Goal: Communication & Community: Share content

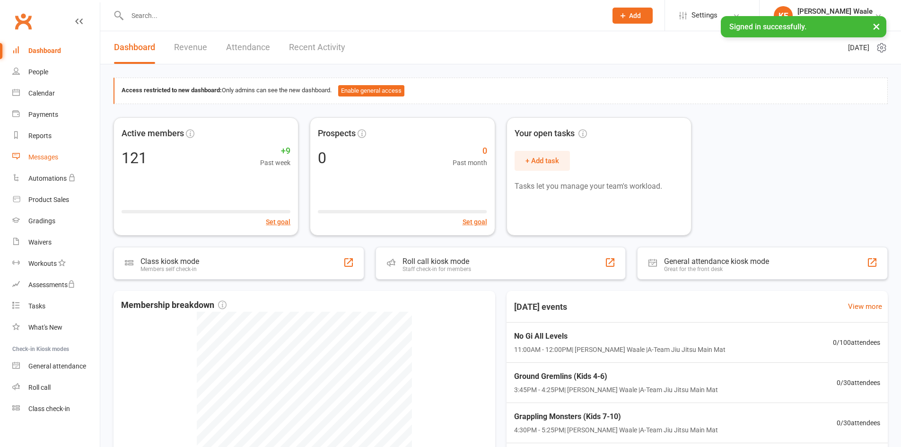
click at [47, 152] on link "Messages" at bounding box center [55, 157] width 87 height 21
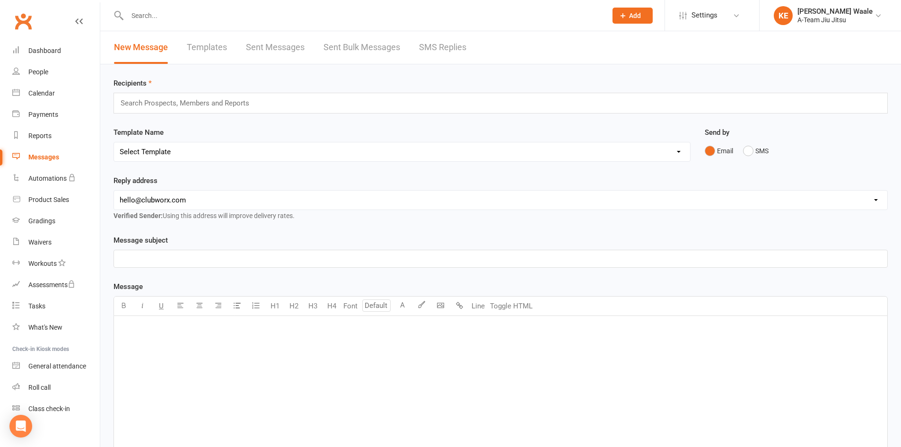
click at [172, 339] on div "﻿" at bounding box center [500, 387] width 773 height 142
click at [185, 253] on p "﻿" at bounding box center [501, 258] width 762 height 11
click at [190, 344] on div "﻿" at bounding box center [500, 387] width 773 height 142
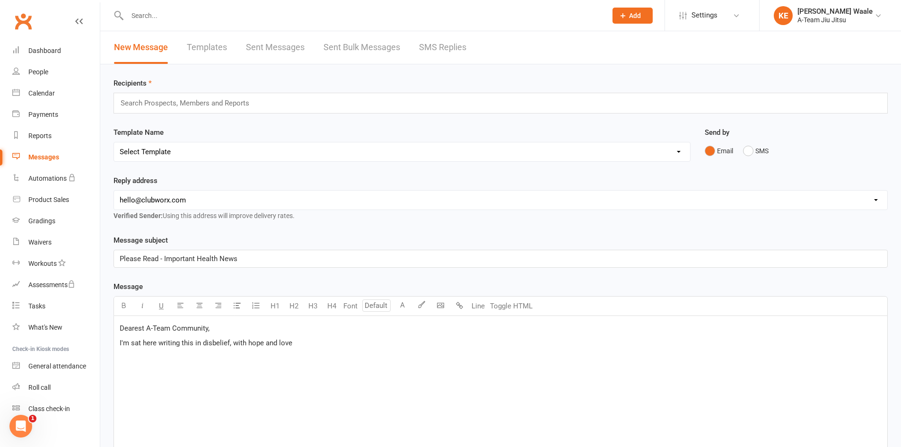
click at [235, 343] on span "I'm sat here writing this in disbelief, with hope and love" at bounding box center [206, 343] width 173 height 9
drag, startPoint x: 233, startPoint y: 341, endPoint x: 196, endPoint y: 346, distance: 37.2
click at [196, 346] on span "I'm sat here writing this in disbelief, with hope and love" at bounding box center [206, 343] width 173 height 9
drag, startPoint x: 272, startPoint y: 342, endPoint x: 160, endPoint y: 342, distance: 111.6
click at [160, 342] on p "I'm sat here writing this with hope and love" at bounding box center [501, 342] width 762 height 11
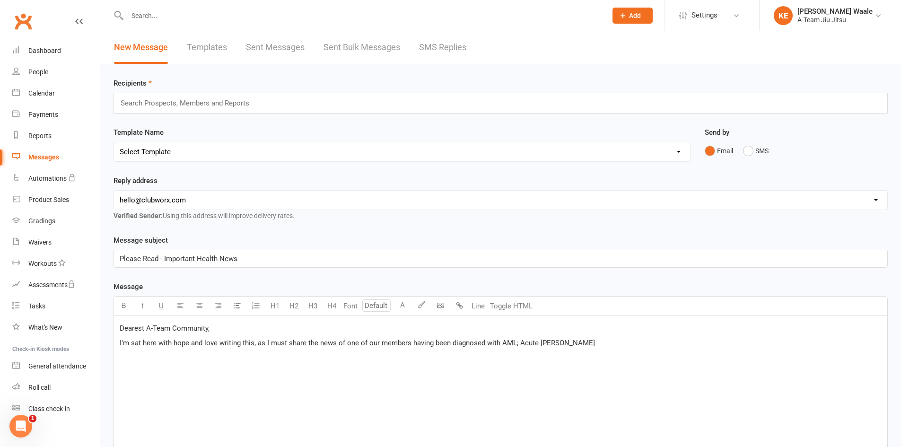
click at [574, 342] on span "I'm sat here with hope and love writing this, as I must share the news of one o…" at bounding box center [357, 343] width 475 height 9
drag, startPoint x: 220, startPoint y: 355, endPoint x: 112, endPoint y: 359, distance: 107.9
click at [112, 359] on div "Message subject Please Read - Important Health News Message Font U H1 H2 H3 H4 …" at bounding box center [500, 382] width 788 height 294
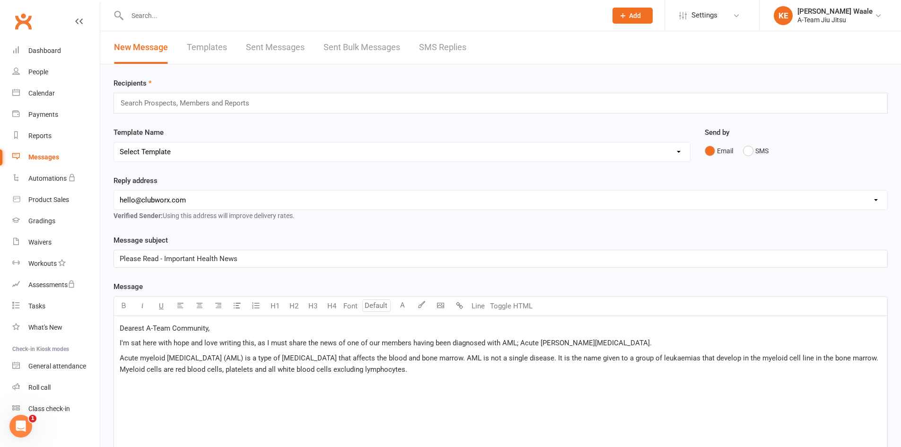
click at [355, 370] on p "Acute myeloid [MEDICAL_DATA] (AML) is a type of [MEDICAL_DATA] that affects the…" at bounding box center [501, 363] width 762 height 23
click at [410, 360] on span "Acute myeloid [MEDICAL_DATA] (AML) is a type of [MEDICAL_DATA] that affects the…" at bounding box center [500, 364] width 760 height 20
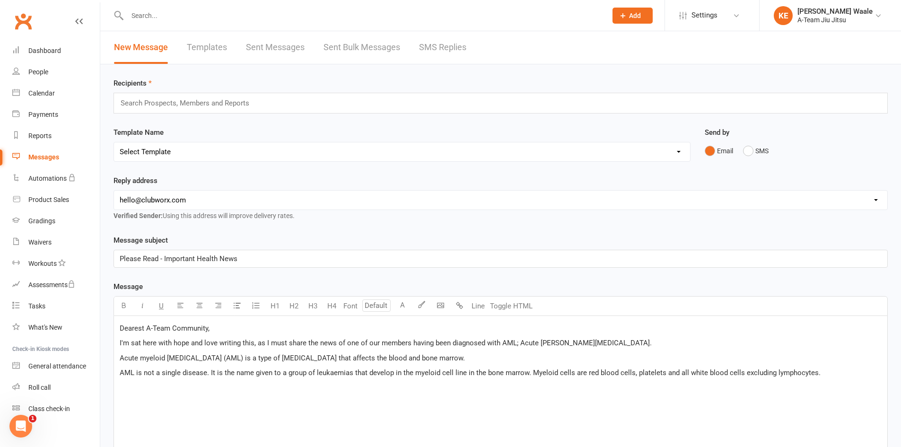
click at [406, 386] on div "Dearest A-Team Community, I'm sat here with hope and love writing this, as I mu…" at bounding box center [500, 387] width 773 height 142
click at [514, 406] on div "Dearest A-Team Community, I'm sat here with hope and love writing this, as I mu…" at bounding box center [500, 387] width 773 height 142
click at [815, 385] on div "Dearest A-Team Community, I'm sat here with hope and love writing this, as I mu…" at bounding box center [500, 387] width 773 height 142
click at [529, 371] on span "AML is not a single disease. It is the name given to a group of leukaemias that…" at bounding box center [470, 372] width 701 height 9
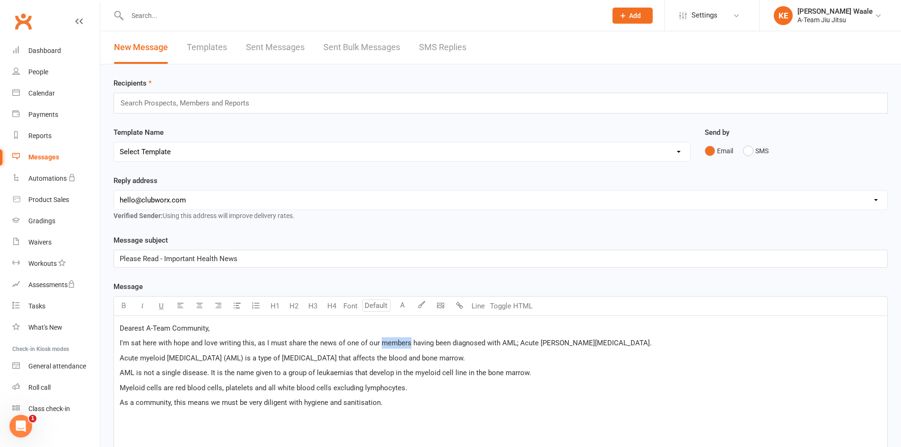
drag, startPoint x: 409, startPoint y: 341, endPoint x: 378, endPoint y: 344, distance: 30.9
click at [378, 344] on span "I'm sat here with hope and love writing this, as I must share the news of one o…" at bounding box center [386, 343] width 532 height 9
click at [673, 345] on p "I'm sat here with hope and love writing this, as I must share the news of one o…" at bounding box center [501, 342] width 762 height 11
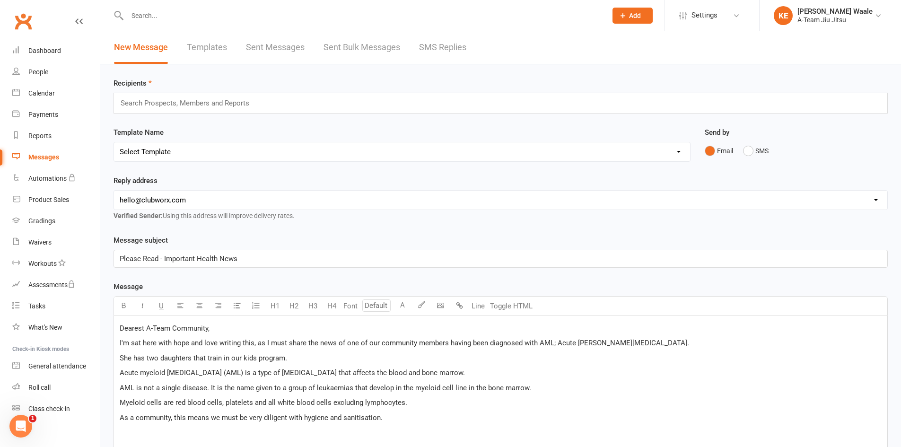
scroll to position [47, 0]
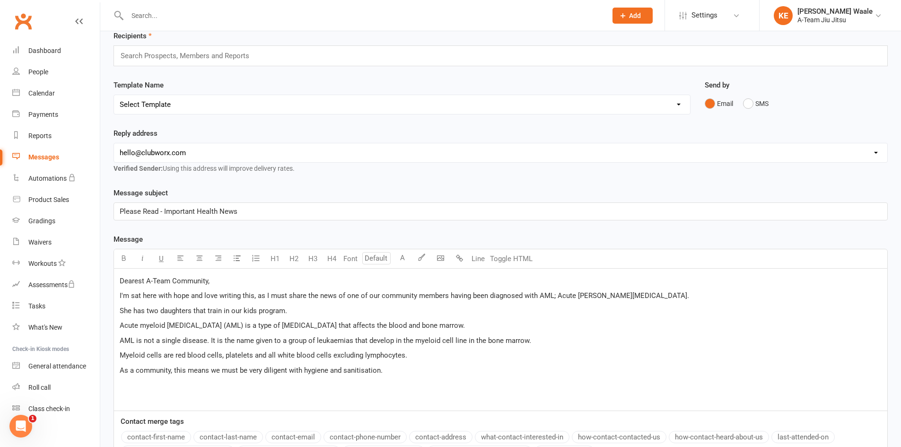
click at [407, 374] on p "As a community, this means we must be very diligent with hygiene and sanitisati…" at bounding box center [501, 370] width 762 height 11
click at [291, 393] on div "Dearest A-Team Community, I'm sat here with hope and love writing this, as I mu…" at bounding box center [500, 340] width 773 height 143
click at [290, 384] on p "At this stage, all they have asked for is normalcy for" at bounding box center [501, 384] width 762 height 11
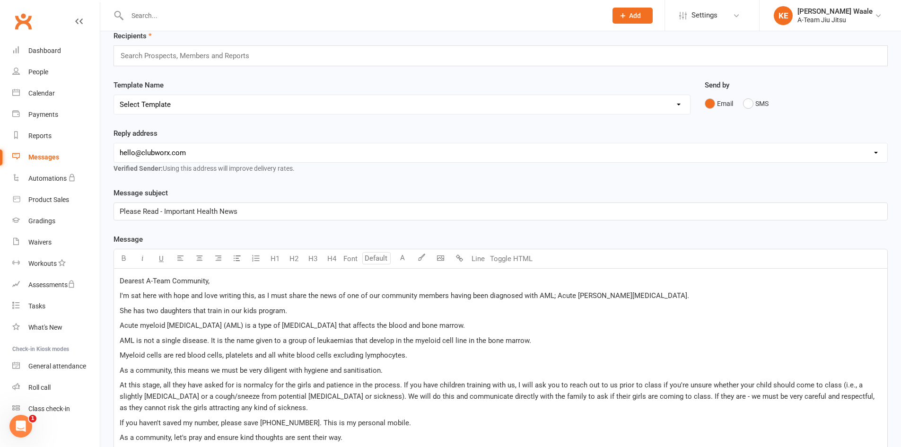
scroll to position [222, 0]
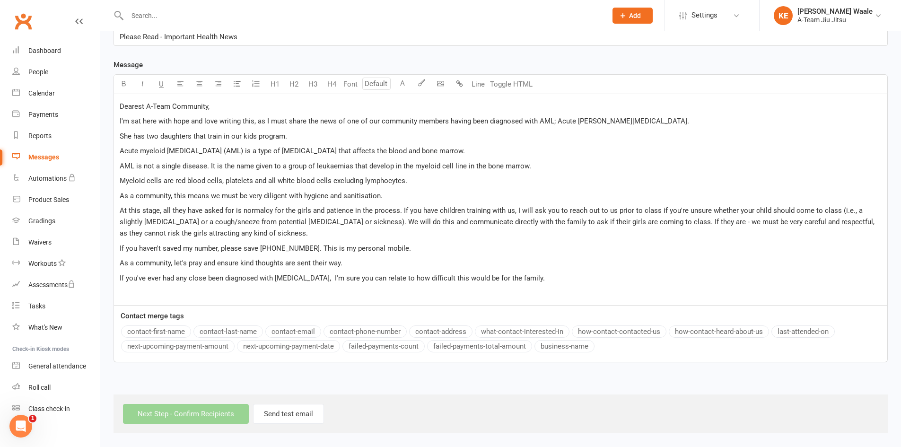
click at [330, 266] on span "As a community, let's pray and ensure kind thoughts are sent their way." at bounding box center [231, 263] width 223 height 9
copy span "As a community, let's pray and ensure kind thoughts are sent their way."
click at [522, 279] on p "If you've ever had any close been diagnosed with [MEDICAL_DATA], I'm sure you c…" at bounding box center [501, 277] width 762 height 11
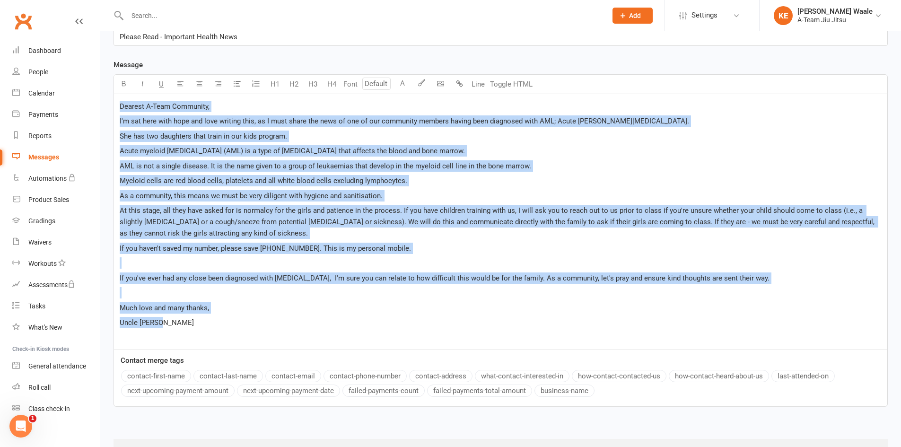
drag, startPoint x: 192, startPoint y: 323, endPoint x: 98, endPoint y: 76, distance: 264.4
click at [98, 76] on ui-view "Prospect Member Non-attending contact Class / event Appointment Grading event T…" at bounding box center [450, 129] width 901 height 697
copy div "Dearest A-Team Community, I'm sat here with hope and love writing this, as I mu…"
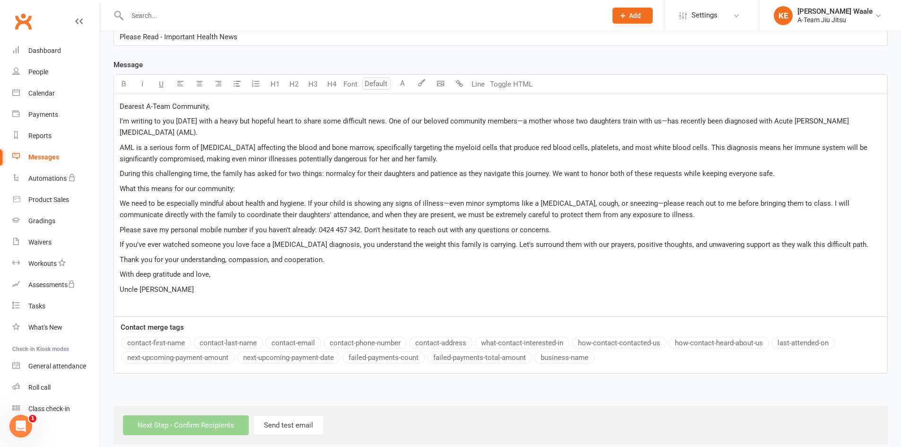
click at [519, 122] on span "I'm writing to you [DATE] with a heavy but hopeful heart to share some difficul…" at bounding box center [484, 127] width 729 height 20
click at [516, 119] on span "I'm writing to you [DATE] with a heavy but hopeful heart to share some difficul…" at bounding box center [484, 127] width 729 height 20
click at [657, 121] on span "I'm writing to you [DATE] with a heavy but hopeful heart to share some difficul…" at bounding box center [483, 127] width 727 height 20
click at [214, 184] on span "What this means for our community:" at bounding box center [177, 188] width 115 height 9
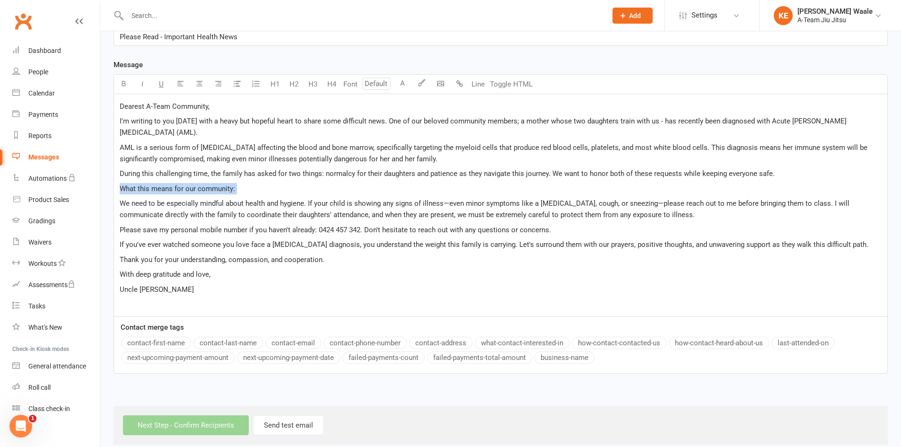
click at [214, 184] on span "What this means for our community:" at bounding box center [177, 188] width 115 height 9
click at [204, 113] on div "Dearest A-Team Community, I'm writing to you [DATE] with a heavy but hopeful he…" at bounding box center [500, 205] width 773 height 222
click at [204, 110] on span "Dearest A-Team Community," at bounding box center [165, 106] width 90 height 9
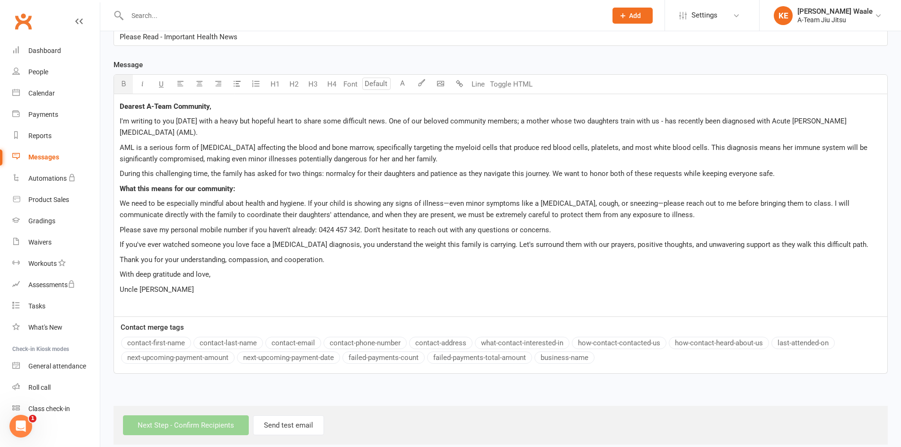
click at [602, 169] on span "During this challenging time, the family has asked for two things: normalcy for…" at bounding box center [447, 173] width 655 height 9
click at [447, 199] on span "We need to be especially mindful about health and hygiene. If your child is sho…" at bounding box center [485, 209] width 731 height 20
click at [636, 199] on span "We need to be especially mindful about health and hygiene. If your child is sho…" at bounding box center [484, 209] width 729 height 20
click at [248, 209] on div "Dearest A-Team Community, I'm writing to you [DATE] with a heavy but hopeful he…" at bounding box center [500, 205] width 773 height 222
click at [212, 226] on span "Please save my personal mobile number if you haven't already: 0424 457 342. Don…" at bounding box center [335, 230] width 431 height 9
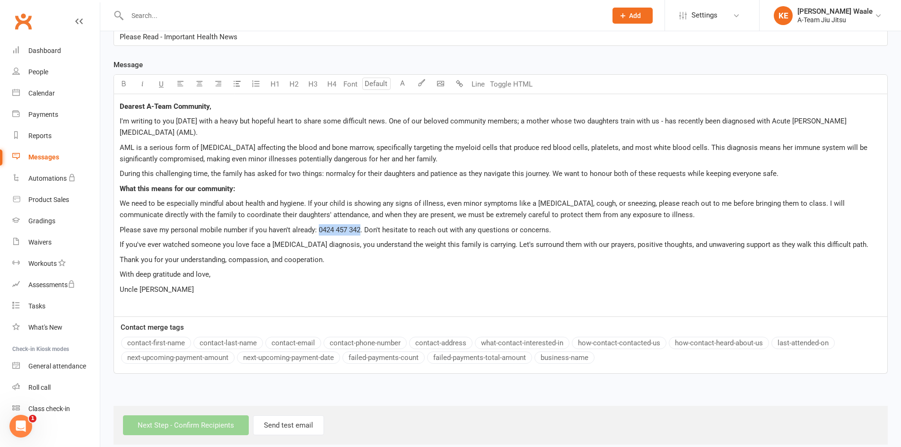
drag, startPoint x: 361, startPoint y: 219, endPoint x: 320, endPoint y: 223, distance: 41.4
click at [320, 224] on p "Please save my personal mobile number if you haven't already: 0424 457 342. Don…" at bounding box center [501, 229] width 762 height 11
click at [299, 269] on p "With deep gratitude and love," at bounding box center [501, 274] width 762 height 11
click at [173, 270] on span "With deep gratitude and love," at bounding box center [165, 274] width 91 height 9
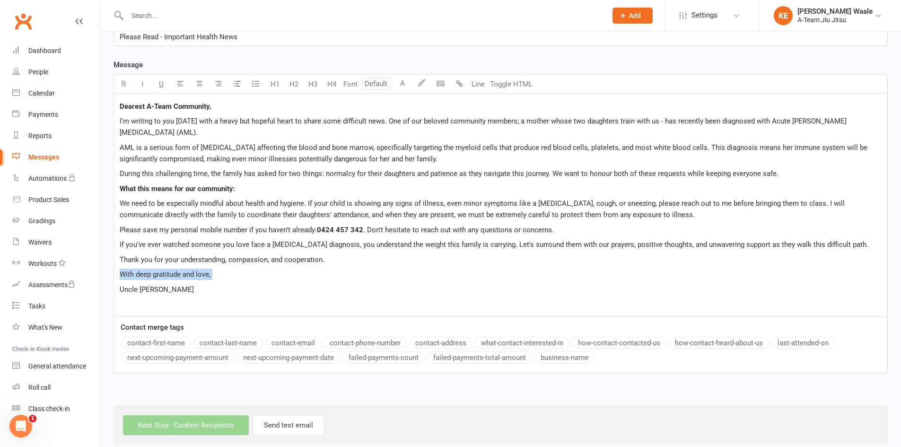
click at [173, 270] on span "With deep gratitude and love," at bounding box center [165, 274] width 91 height 9
click at [242, 255] on span "Thank you for your understanding, compassion, and cooperation." at bounding box center [222, 259] width 205 height 9
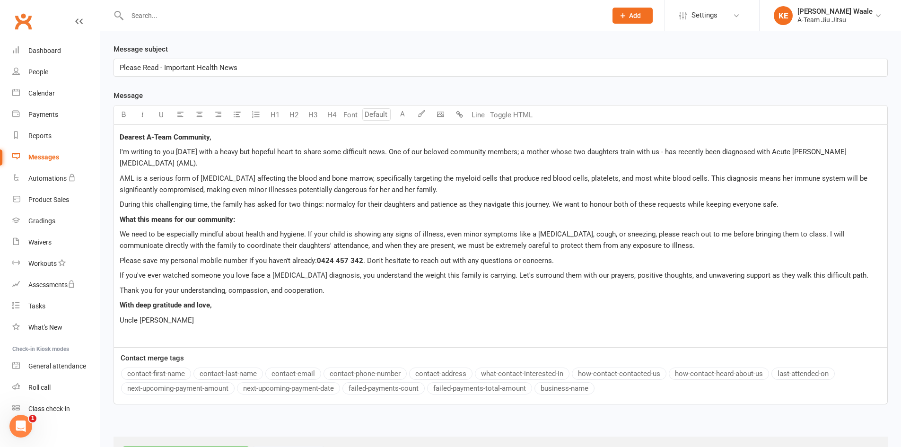
scroll to position [174, 0]
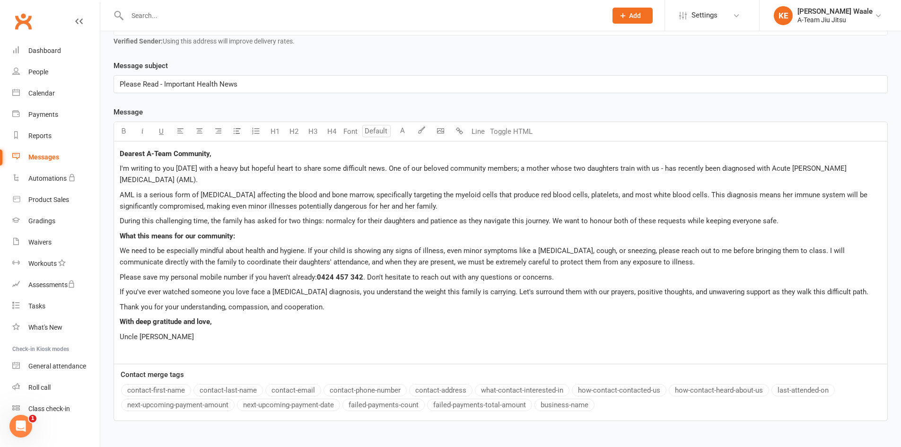
click at [260, 85] on p "Please Read - Important Health News" at bounding box center [501, 83] width 762 height 11
click at [184, 87] on span "Please Read - Important Health News" at bounding box center [179, 84] width 118 height 9
drag, startPoint x: 180, startPoint y: 327, endPoint x: 119, endPoint y: 324, distance: 60.6
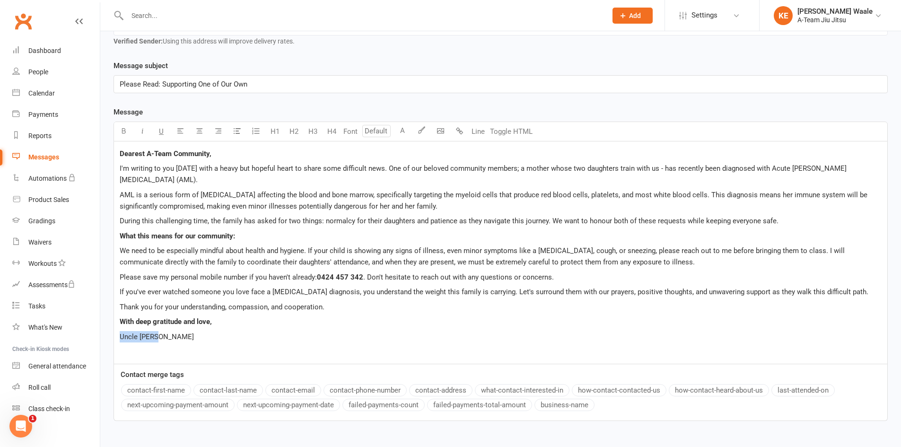
click at [119, 324] on div "Dearest A-Team Community, I'm writing to you [DATE] with a heavy but hopeful he…" at bounding box center [500, 252] width 773 height 222
click at [235, 301] on p "Thank you for your understanding, compassion, and cooperation." at bounding box center [501, 306] width 762 height 11
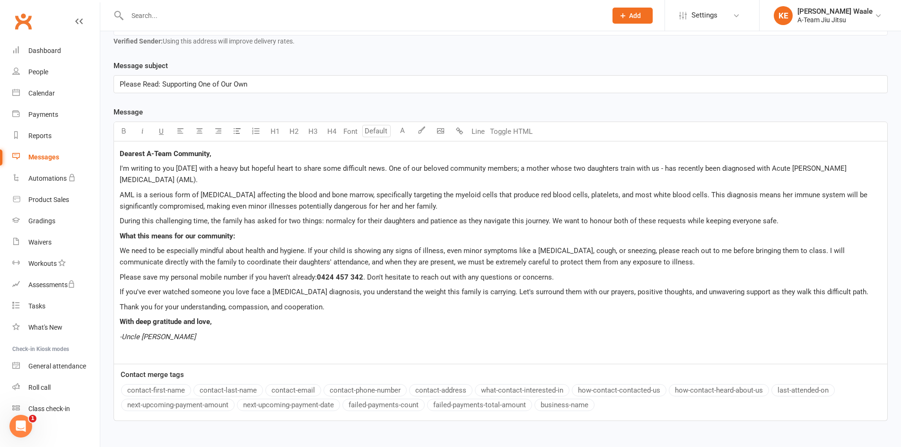
scroll to position [222, 0]
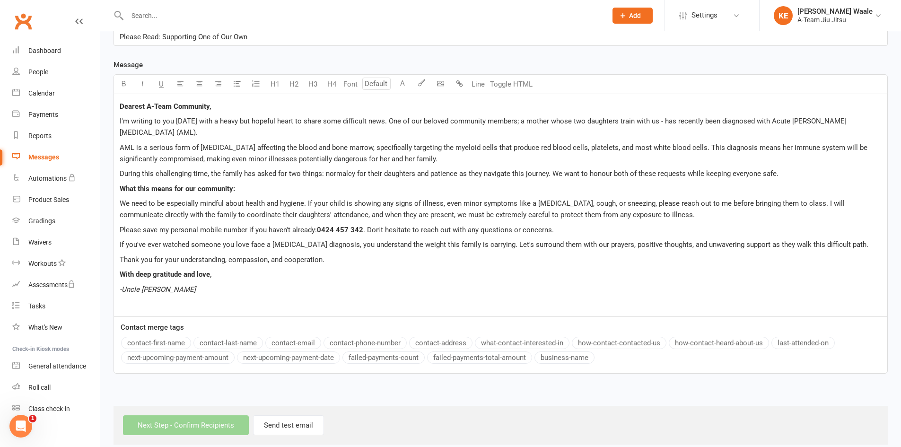
click at [347, 254] on p "Thank you for your understanding, compassion, and cooperation." at bounding box center [501, 259] width 762 height 11
click at [260, 284] on p "-Uncle [PERSON_NAME]" at bounding box center [501, 289] width 762 height 11
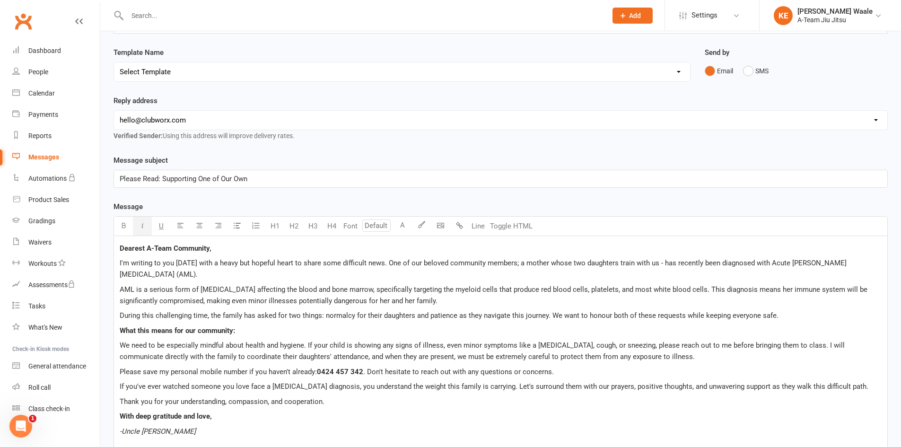
click at [186, 120] on select "[EMAIL_ADDRESS][DOMAIN_NAME] [EMAIL_ADDRESS][DOMAIN_NAME]" at bounding box center [500, 120] width 773 height 19
select select "1"
click at [114, 111] on select "[EMAIL_ADDRESS][DOMAIN_NAME] [EMAIL_ADDRESS][DOMAIN_NAME]" at bounding box center [500, 120] width 773 height 19
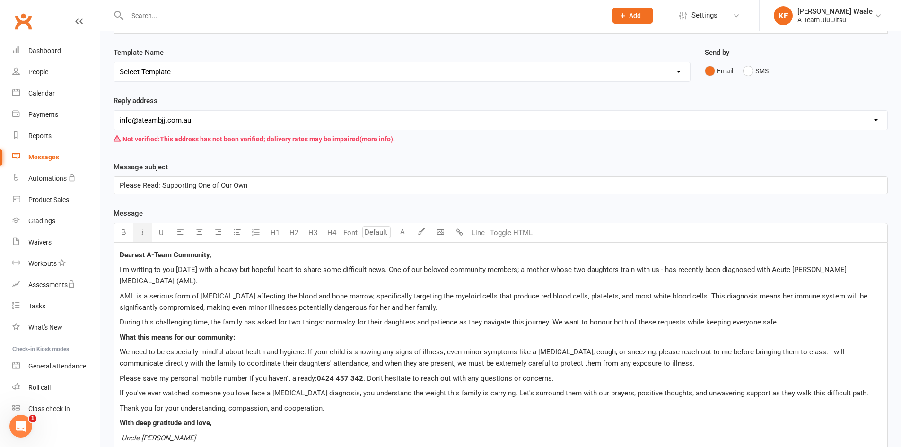
click at [182, 74] on select "Select Template [SMS] [Default template - review before using] Appointment remi…" at bounding box center [402, 71] width 576 height 19
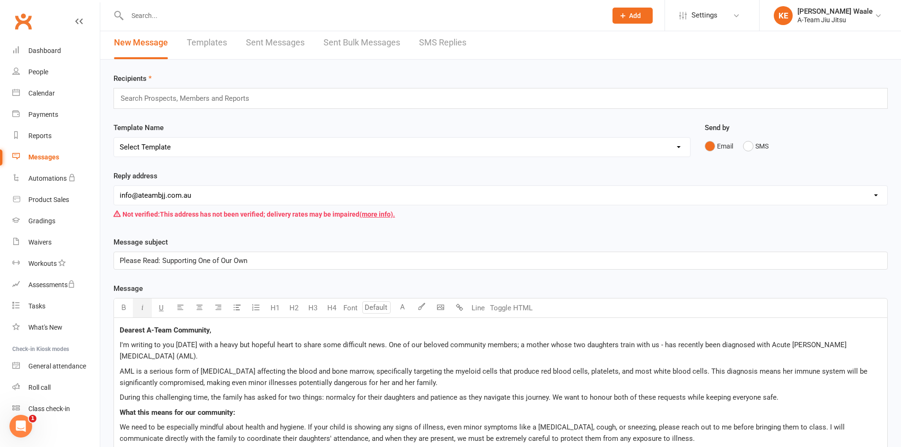
scroll to position [0, 0]
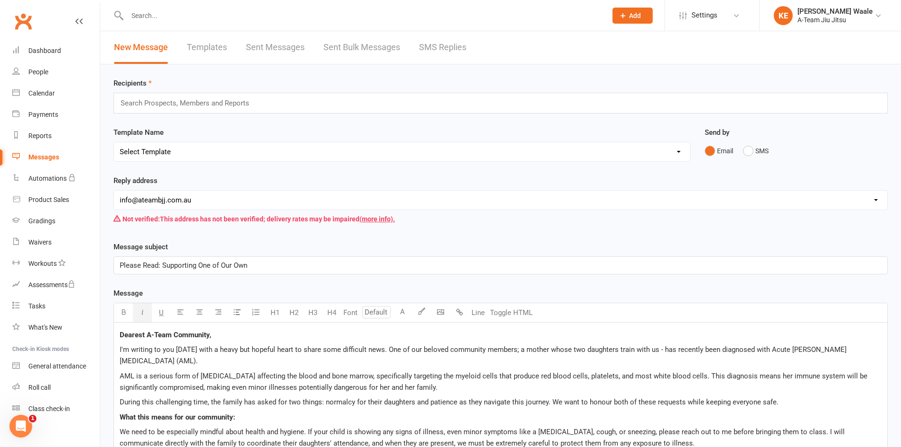
click at [182, 106] on input "text" at bounding box center [189, 103] width 139 height 12
type input "acti"
click at [174, 128] on li "Members - Acti ve" at bounding box center [500, 131] width 773 height 11
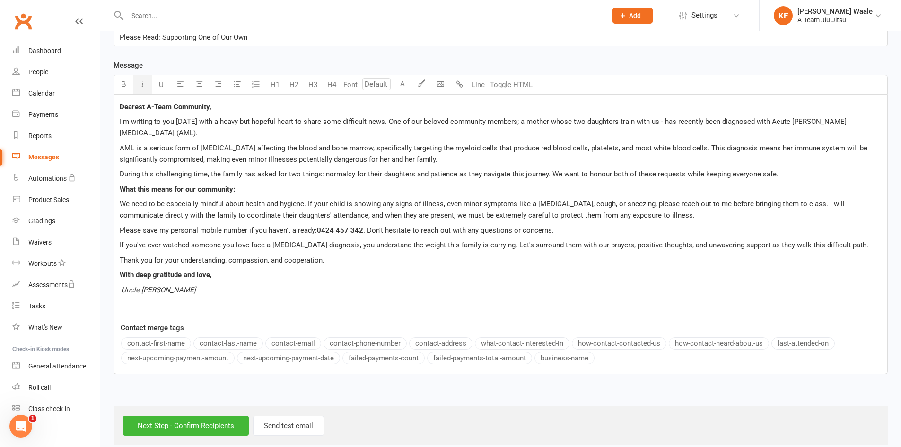
scroll to position [231, 0]
click at [217, 226] on div "Dearest A-Team Community, I'm writing to you [DATE] with a heavy but hopeful he…" at bounding box center [500, 205] width 773 height 222
click at [193, 415] on input "Next Step - Confirm Recipients" at bounding box center [186, 425] width 126 height 20
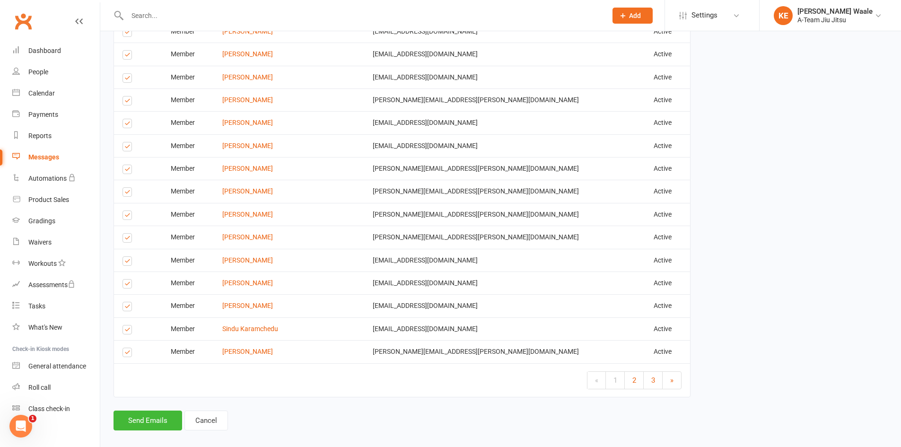
scroll to position [1306, 0]
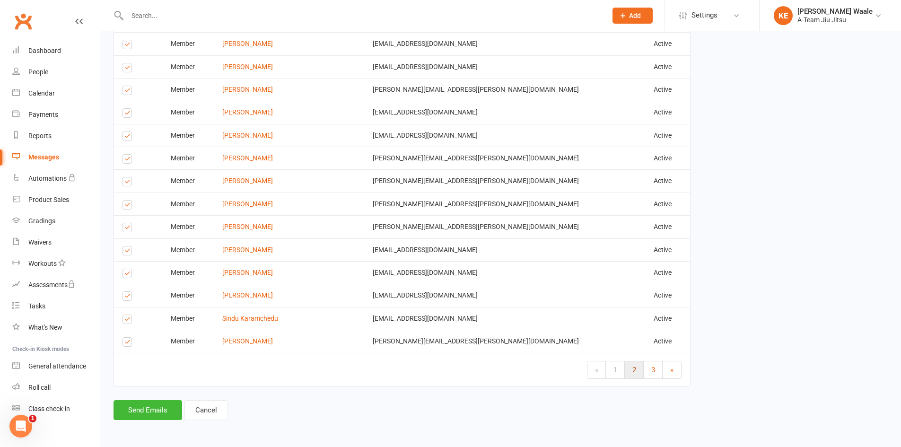
click at [630, 370] on link "2" at bounding box center [634, 369] width 19 height 17
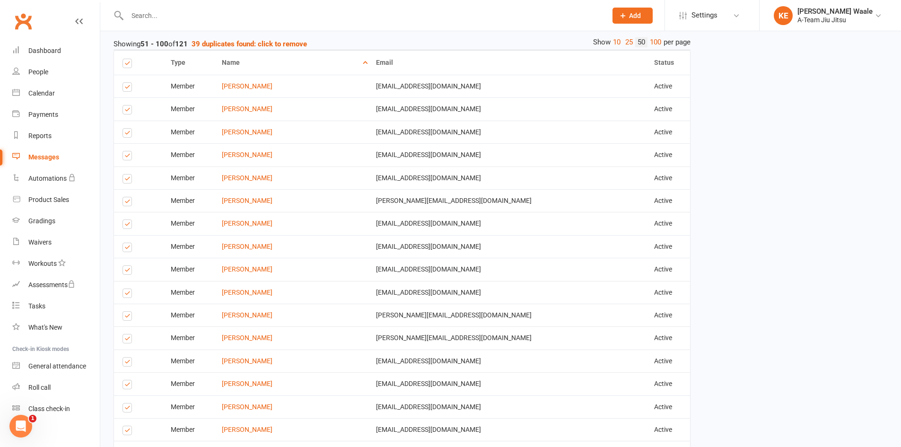
scroll to position [455, 0]
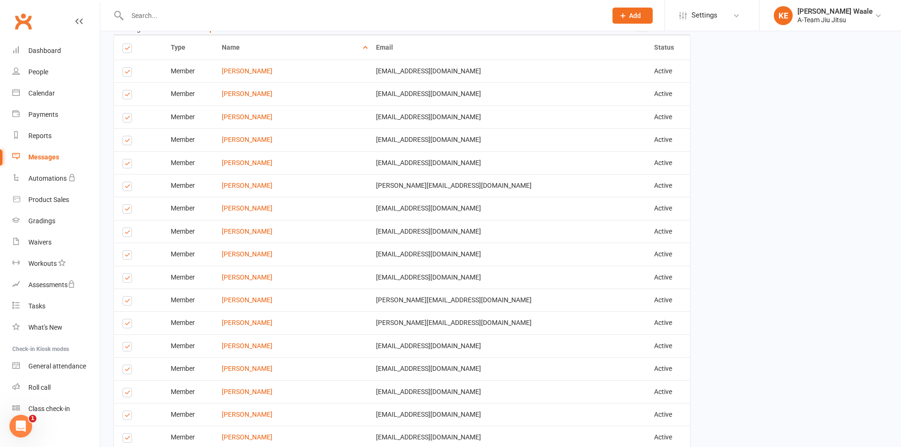
click at [127, 302] on label at bounding box center [128, 302] width 13 height 0
click at [127, 296] on input "checkbox" at bounding box center [125, 296] width 6 height 0
click at [129, 325] on label at bounding box center [128, 325] width 13 height 0
click at [129, 319] on input "checkbox" at bounding box center [125, 319] width 6 height 0
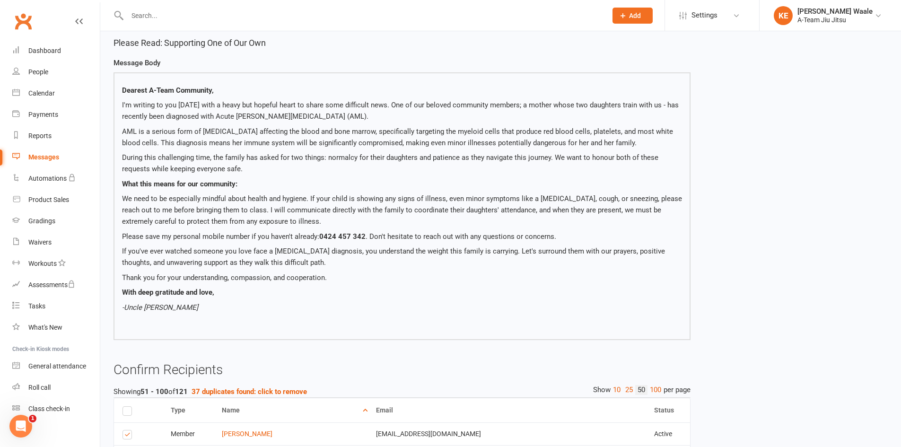
scroll to position [171, 0]
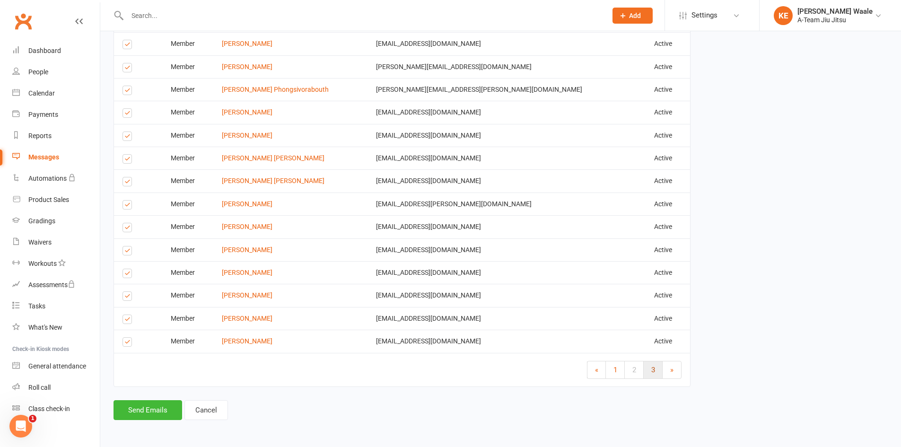
click at [658, 373] on link "3" at bounding box center [653, 369] width 19 height 17
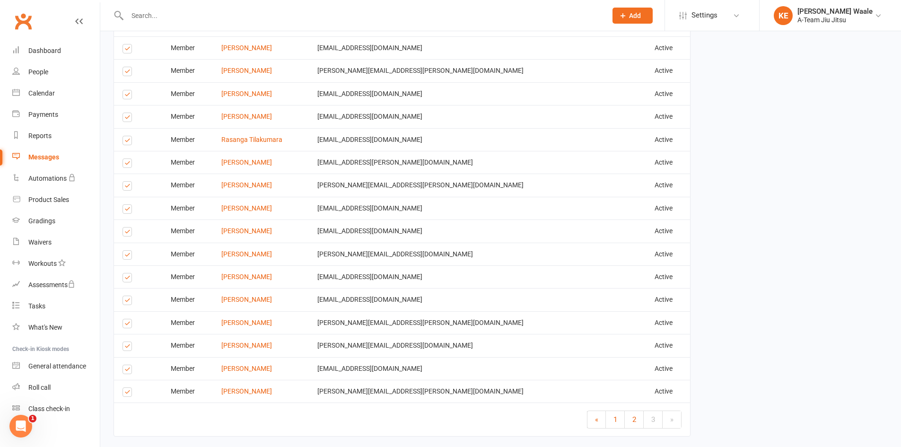
scroll to position [642, 0]
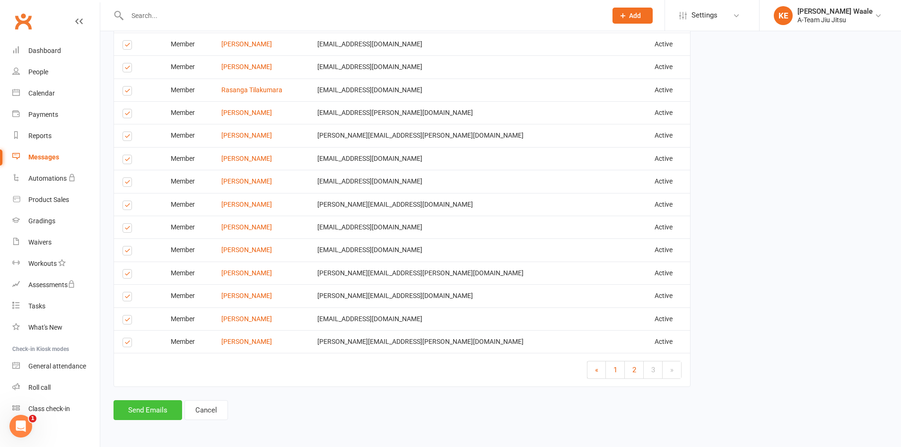
click at [157, 407] on button "Send Emails" at bounding box center [147, 410] width 69 height 20
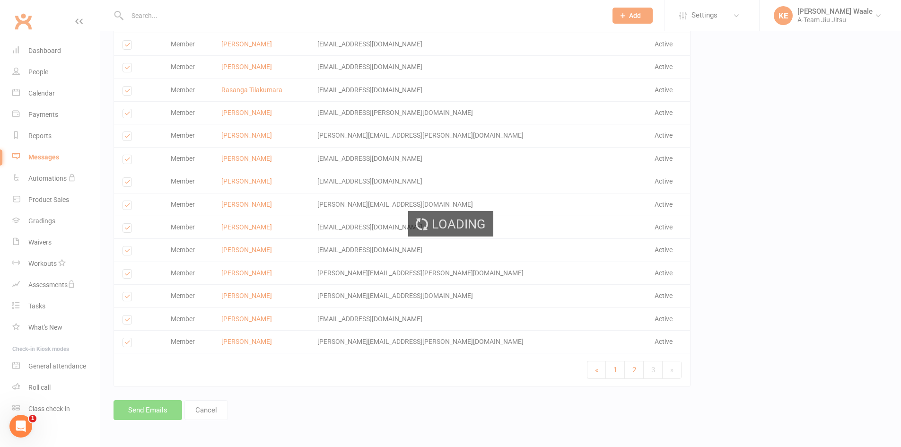
scroll to position [638, 0]
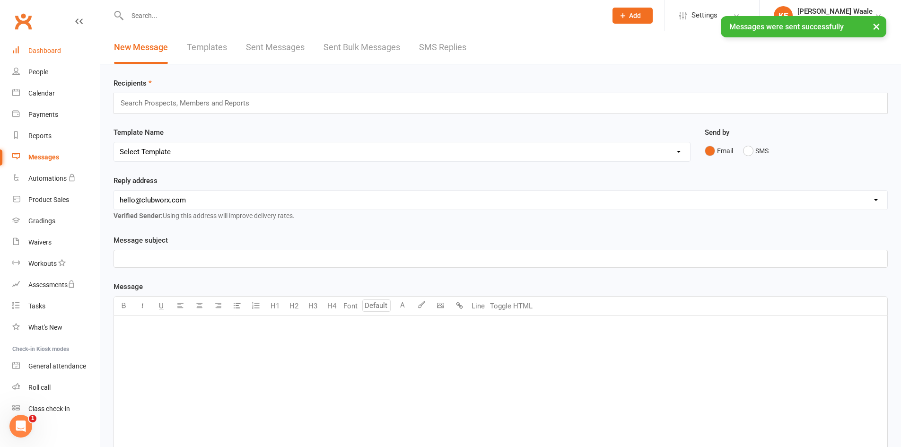
click at [55, 53] on div "Dashboard" at bounding box center [44, 51] width 33 height 8
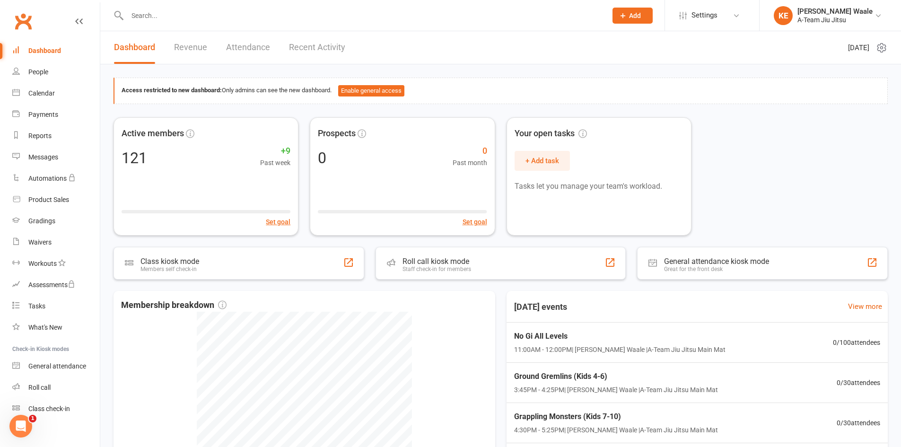
click at [54, 54] on div "Dashboard" at bounding box center [44, 51] width 33 height 8
